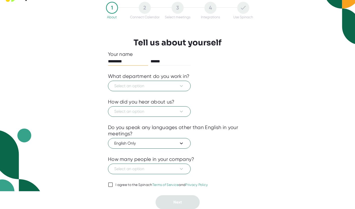
scroll to position [18, 0]
type input "********"
click at [109, 182] on input "I agree to the Spinach Terms of Service and Privacy Policy" at bounding box center [110, 185] width 5 height 6
checkbox input "true"
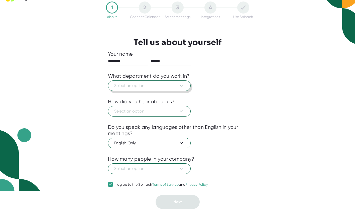
click at [148, 85] on span "Select an option" at bounding box center [149, 86] width 70 height 6
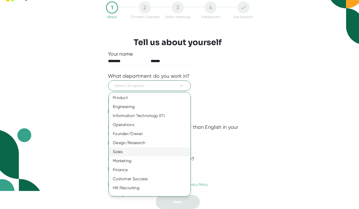
click at [133, 151] on div "Sales" at bounding box center [152, 151] width 86 height 9
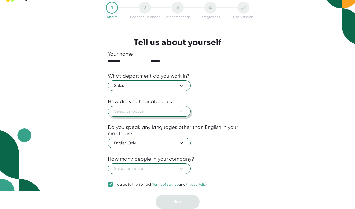
click at [137, 109] on span "Select an option" at bounding box center [149, 111] width 70 height 6
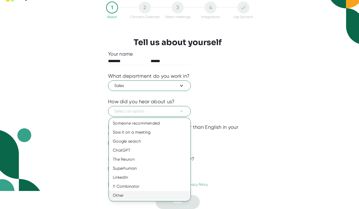
click at [127, 193] on div "Other" at bounding box center [150, 195] width 82 height 9
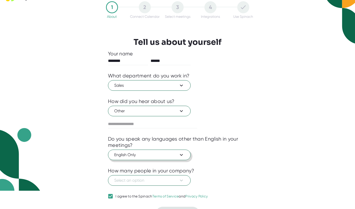
click at [140, 155] on span "English Only" at bounding box center [149, 155] width 70 height 6
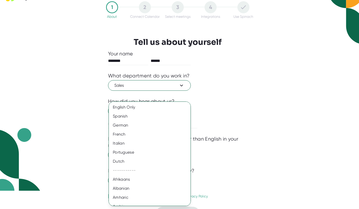
click at [235, 154] on div at bounding box center [179, 104] width 359 height 209
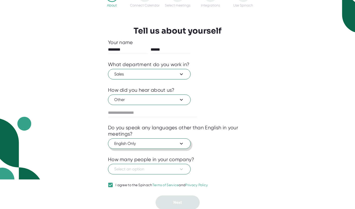
scroll to position [30, 0]
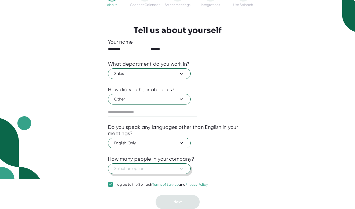
click at [177, 167] on span "Select an option" at bounding box center [149, 169] width 70 height 6
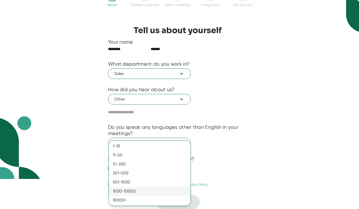
click at [136, 188] on div "1000-10000" at bounding box center [150, 191] width 82 height 9
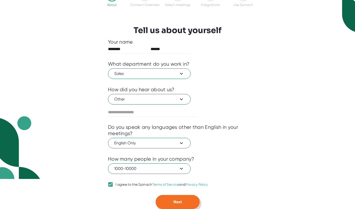
click at [184, 201] on button "Next" at bounding box center [178, 202] width 44 height 14
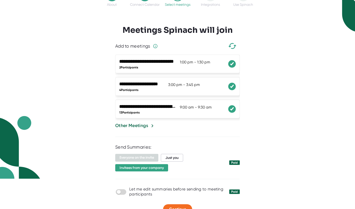
scroll to position [43, 0]
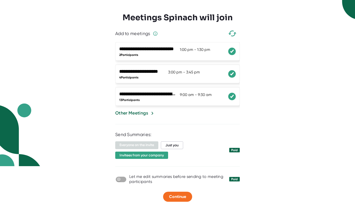
click at [123, 179] on input "checkbox" at bounding box center [119, 179] width 14 height 5
checkbox input "true"
click at [233, 52] on icon at bounding box center [232, 51] width 5 height 4
click at [233, 98] on icon at bounding box center [232, 97] width 5 height 4
click at [142, 111] on div "Other Meetings" at bounding box center [131, 113] width 33 height 7
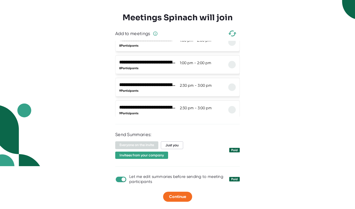
scroll to position [6902, 0]
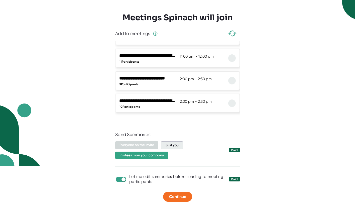
click at [177, 144] on span "Just you" at bounding box center [172, 145] width 22 height 8
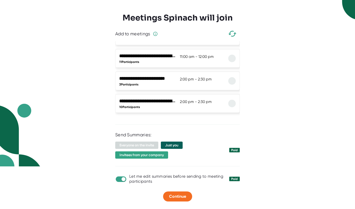
scroll to position [42, 0]
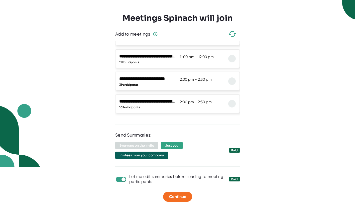
click at [154, 155] on span "Invitees from your company" at bounding box center [141, 155] width 53 height 7
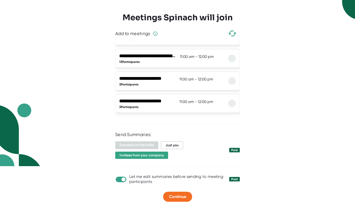
scroll to position [0, 0]
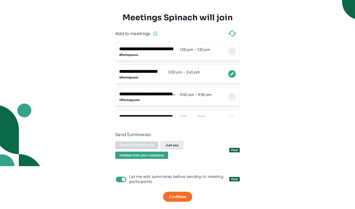
click at [169, 145] on span "Just you" at bounding box center [172, 145] width 22 height 8
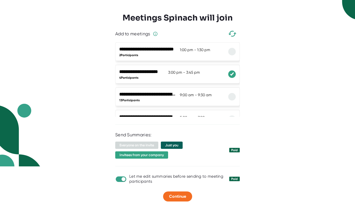
scroll to position [42, 0]
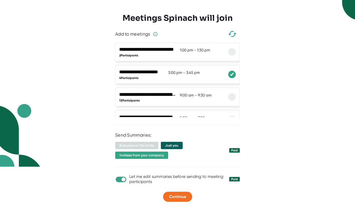
click at [181, 145] on span "Just you" at bounding box center [172, 145] width 22 height 7
click at [156, 155] on span "Invitees from your company" at bounding box center [141, 155] width 53 height 7
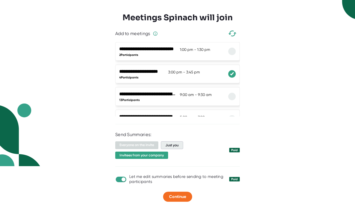
click at [173, 148] on span "Just you" at bounding box center [172, 145] width 22 height 8
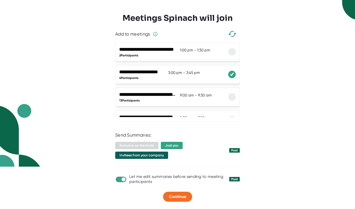
click at [166, 156] on span "Invitees from your company" at bounding box center [141, 155] width 53 height 7
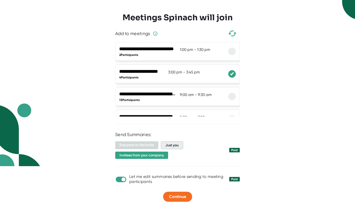
click at [181, 146] on span "Just you" at bounding box center [172, 145] width 22 height 8
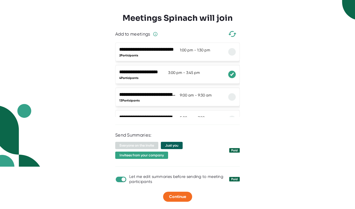
click at [176, 147] on span "Just you" at bounding box center [172, 145] width 22 height 7
click at [180, 146] on span "Just you" at bounding box center [172, 145] width 22 height 7
click at [192, 147] on div "Everyone on the invite Just you Invitees from your company" at bounding box center [170, 150] width 110 height 17
click at [188, 195] on button "Continue" at bounding box center [177, 197] width 29 height 10
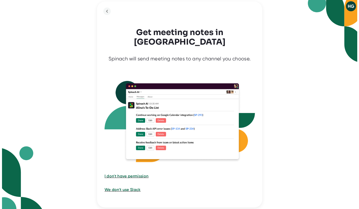
scroll to position [0, 0]
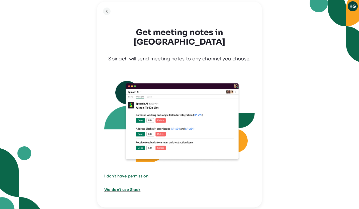
click at [140, 187] on span "We don't use Slack" at bounding box center [122, 189] width 36 height 5
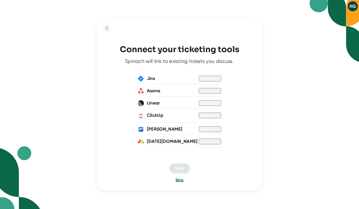
click at [177, 181] on span "Skip" at bounding box center [180, 180] width 8 height 5
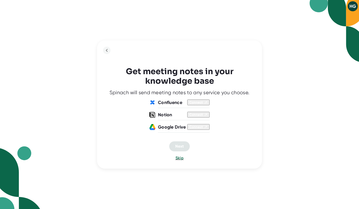
click at [183, 169] on div "Get meeting notes in your knowledge base Spinach will send meeting notes to any…" at bounding box center [179, 104] width 165 height 128
click at [181, 160] on span "Skip" at bounding box center [180, 158] width 8 height 5
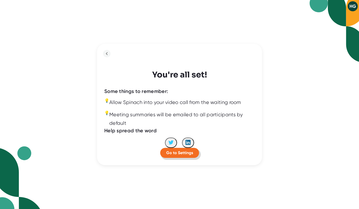
click at [178, 155] on span "Go to Settings" at bounding box center [179, 152] width 27 height 5
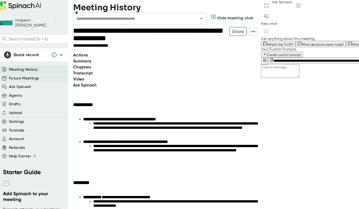
type textarea "x"
click at [27, 75] on span "Future Meetings" at bounding box center [24, 78] width 30 height 6
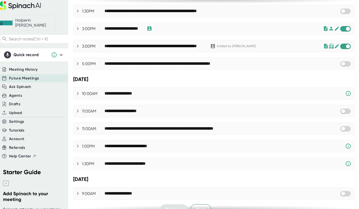
scroll to position [241, 0]
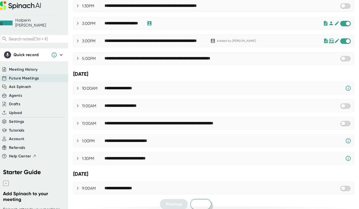
click at [207, 199] on button "Next" at bounding box center [200, 204] width 21 height 11
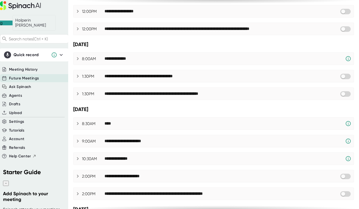
scroll to position [254, 0]
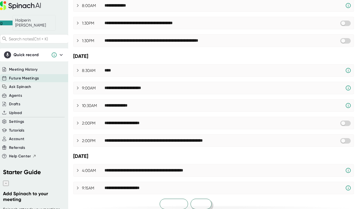
click at [197, 202] on span "Next" at bounding box center [201, 204] width 9 height 5
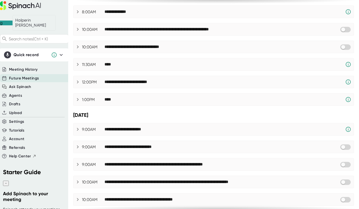
scroll to position [241, 0]
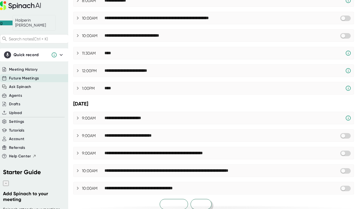
click at [199, 202] on span "Next" at bounding box center [201, 204] width 9 height 5
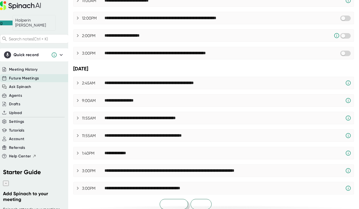
click at [175, 202] on span "Previous" at bounding box center [174, 204] width 16 height 5
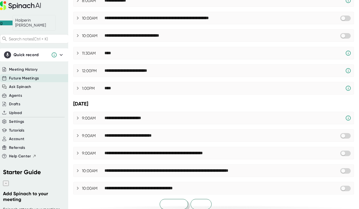
click at [175, 202] on span "Previous" at bounding box center [174, 204] width 16 height 5
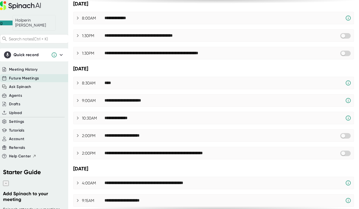
scroll to position [254, 0]
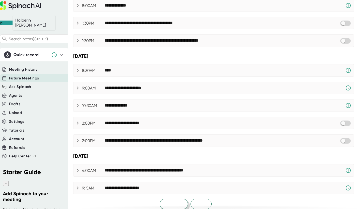
click at [175, 202] on span "Previous" at bounding box center [174, 204] width 16 height 5
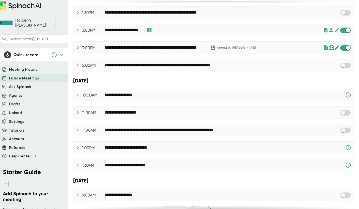
scroll to position [241, 0]
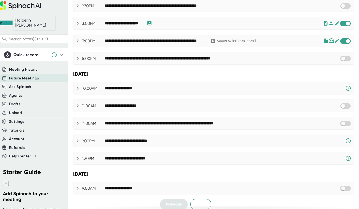
click at [30, 75] on span "Future Meetings" at bounding box center [24, 78] width 30 height 6
click at [34, 69] on span "Meeting History" at bounding box center [23, 70] width 29 height 6
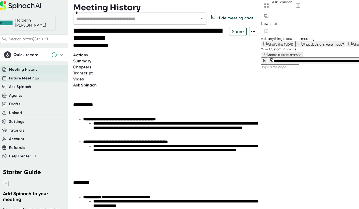
type textarea "x"
click at [33, 76] on span "Future Meetings" at bounding box center [24, 78] width 30 height 6
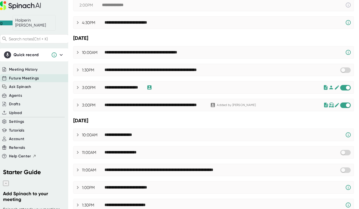
scroll to position [241, 0]
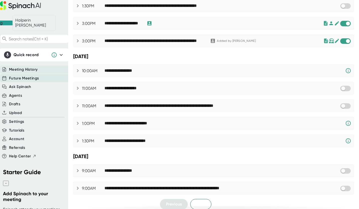
click at [26, 67] on span "Meeting History" at bounding box center [23, 70] width 29 height 6
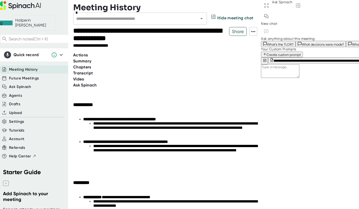
click at [93, 71] on span "Transcript" at bounding box center [83, 73] width 20 height 5
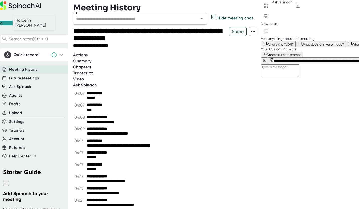
scroll to position [444, 0]
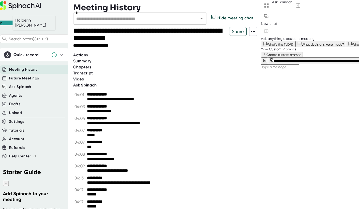
drag, startPoint x: 261, startPoint y: 148, endPoint x: 257, endPoint y: 104, distance: 44.3
click at [257, 104] on div "**********" at bounding box center [179, 104] width 359 height 209
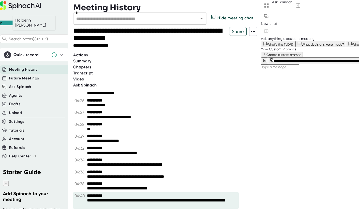
scroll to position [720, 0]
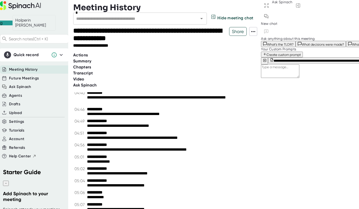
click at [91, 65] on span "Chapters" at bounding box center [82, 67] width 18 height 5
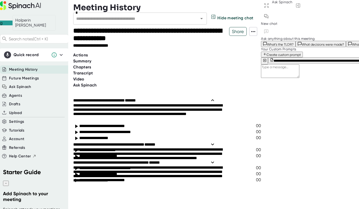
scroll to position [21, 0]
click at [91, 59] on span "Summary" at bounding box center [82, 61] width 18 height 5
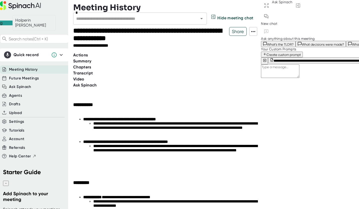
click at [83, 57] on span "Actions" at bounding box center [80, 55] width 15 height 5
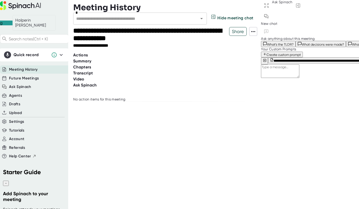
click at [93, 71] on span "Transcript" at bounding box center [83, 73] width 20 height 5
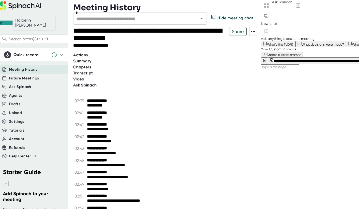
click at [91, 65] on span "Chapters" at bounding box center [82, 67] width 18 height 5
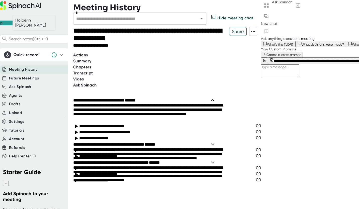
click at [38, 67] on span "Meeting History" at bounding box center [23, 70] width 29 height 6
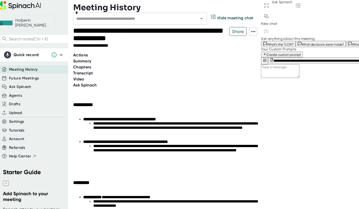
click at [34, 67] on span "Meeting History" at bounding box center [23, 70] width 29 height 6
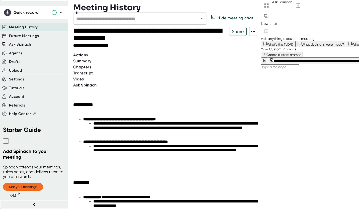
scroll to position [54, 0]
type textarea "x"
